Goal: Task Accomplishment & Management: Complete application form

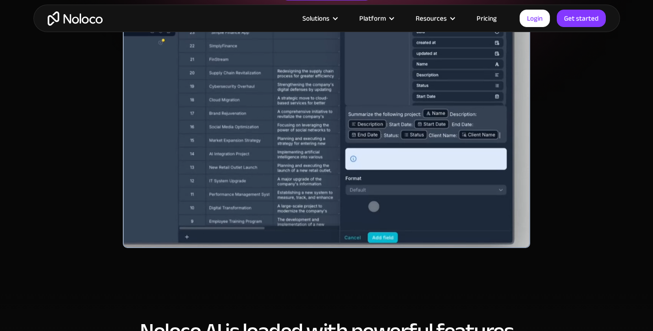
scroll to position [231, 0]
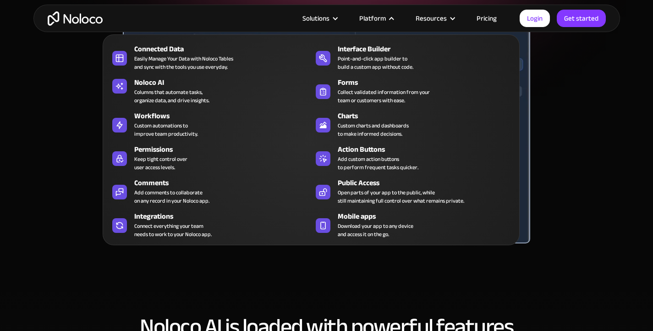
click at [388, 18] on div "Platform" at bounding box center [376, 18] width 56 height 12
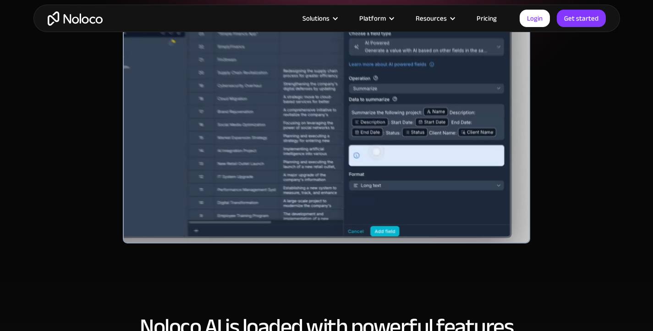
click at [388, 18] on div "Platform" at bounding box center [376, 18] width 56 height 12
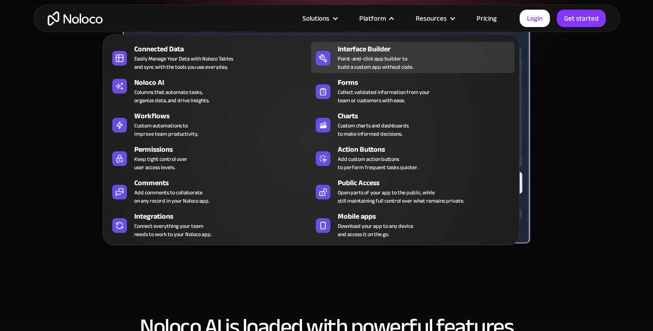
click at [380, 50] on div "Interface Builder" at bounding box center [428, 49] width 181 height 11
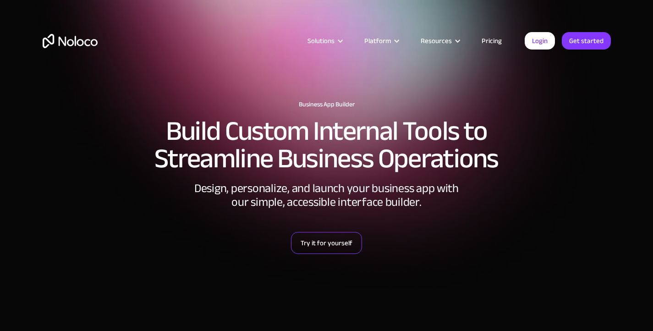
click at [351, 248] on link "Try it for yourself" at bounding box center [326, 243] width 71 height 22
